Goal: Check status: Check status

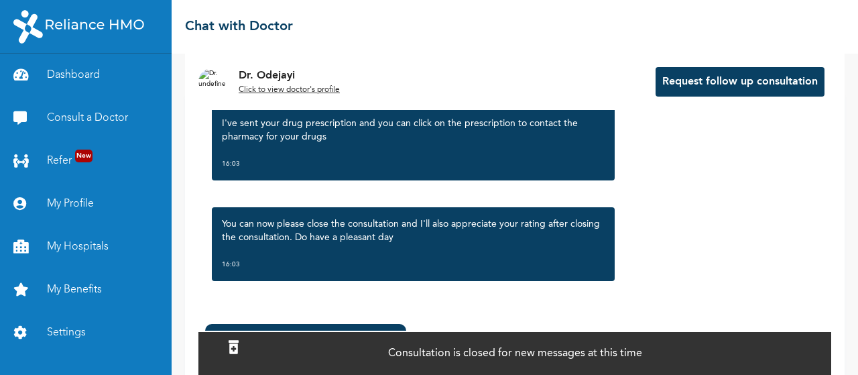
scroll to position [119, 0]
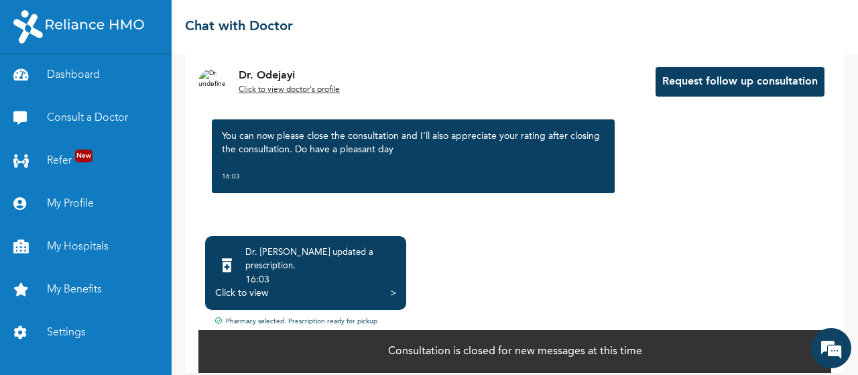
click at [314, 316] on div "Pharmacy selected. Prescription ready for pickup" at bounding box center [514, 321] width 633 height 11
click at [298, 289] on div "Dr. [PERSON_NAME] updated a prescription . 16:03 Click to view >" at bounding box center [305, 273] width 201 height 74
click at [279, 286] on div "Click to view >" at bounding box center [305, 292] width 181 height 13
click at [394, 286] on div ">" at bounding box center [393, 292] width 6 height 13
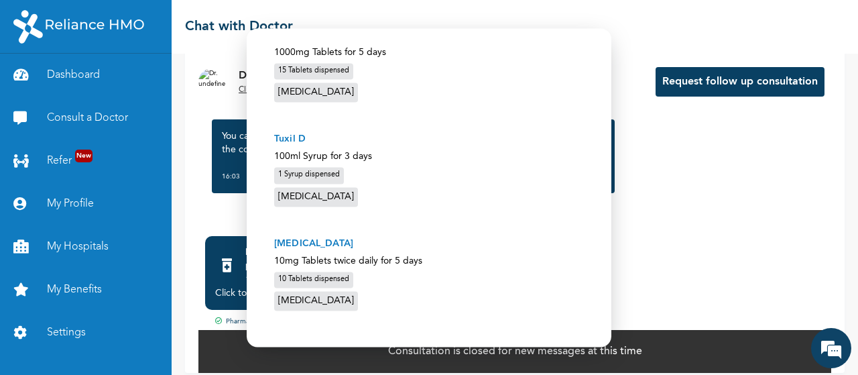
scroll to position [418, 0]
click at [296, 237] on p "[MEDICAL_DATA]" at bounding box center [429, 244] width 310 height 14
copy p "[MEDICAL_DATA]"
click at [289, 133] on p "Tuxil D" at bounding box center [429, 140] width 310 height 14
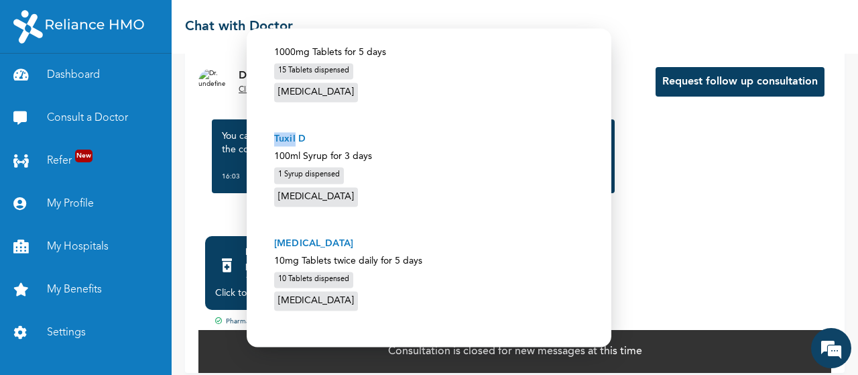
click at [289, 133] on p "Tuxil D" at bounding box center [429, 140] width 310 height 14
copy p "Tuxil D"
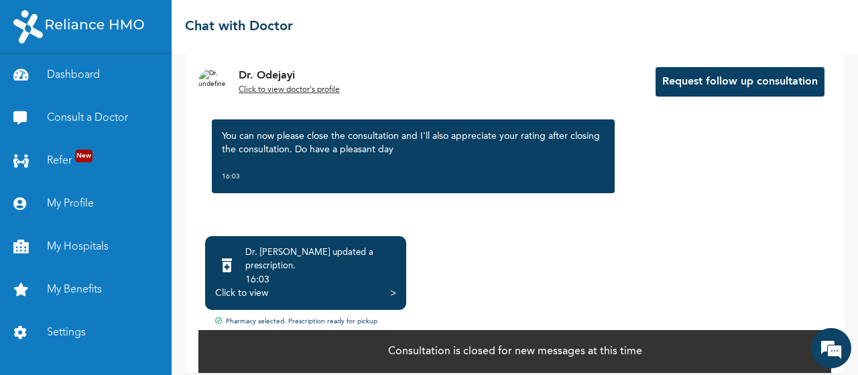
drag, startPoint x: 824, startPoint y: 192, endPoint x: 728, endPoint y: 181, distance: 96.6
